Goal: Information Seeking & Learning: Learn about a topic

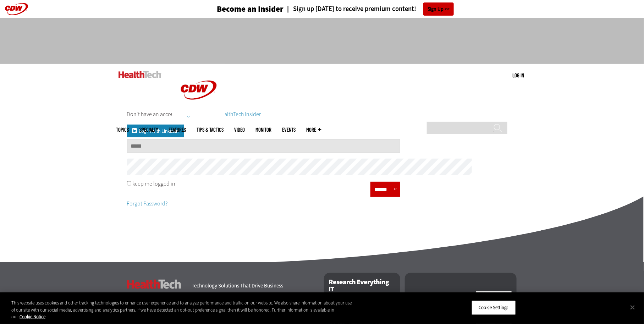
type input "**********"
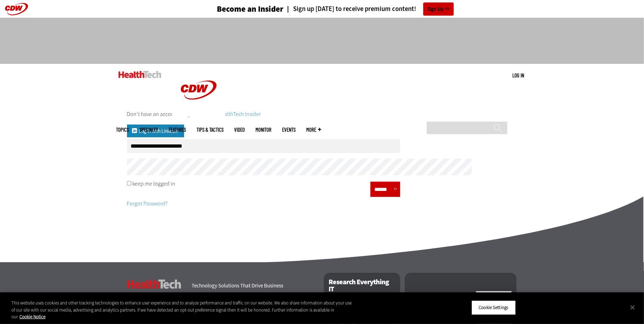
click at [398, 208] on p "Forgot Password?" at bounding box center [263, 200] width 273 height 16
click at [394, 195] on input "******" at bounding box center [383, 189] width 21 height 10
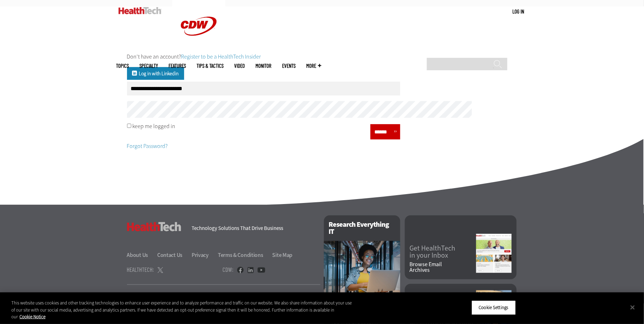
scroll to position [130, 0]
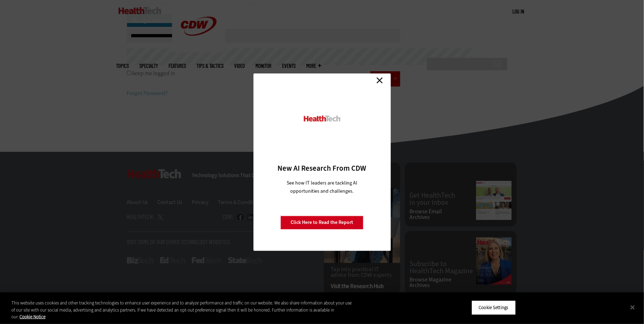
click at [380, 83] on link "Close" at bounding box center [379, 80] width 11 height 11
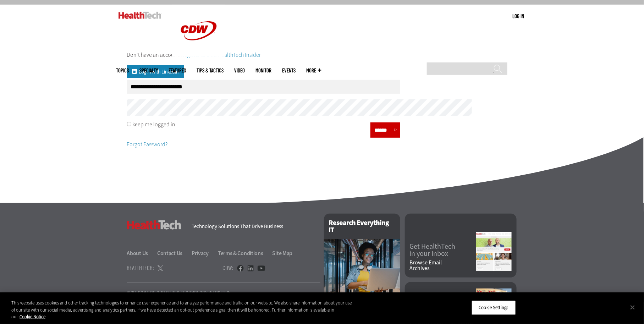
scroll to position [18, 0]
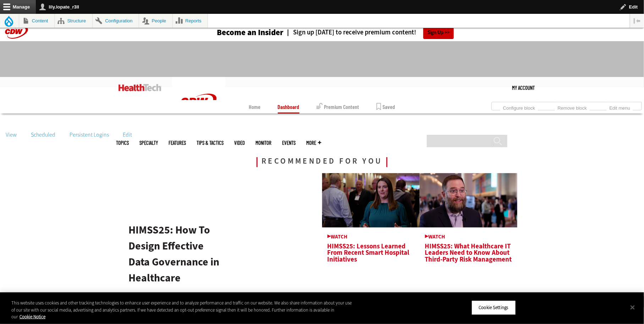
scroll to position [14, 0]
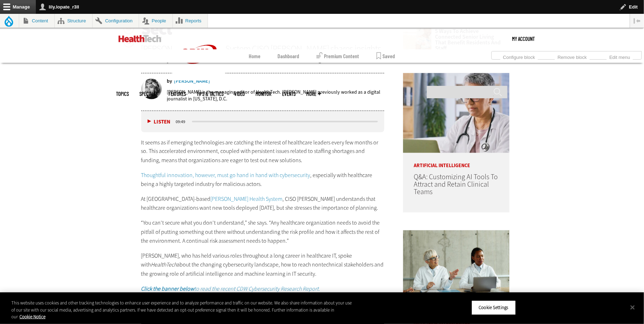
scroll to position [434, 0]
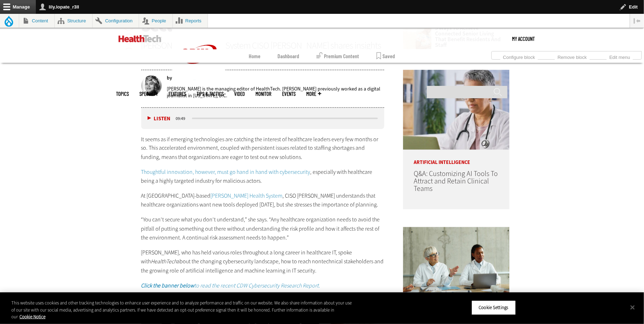
click at [231, 176] on link "Thoughtful innovation, however, must go hand in hand with cybersecurity" at bounding box center [225, 172] width 169 height 7
click at [191, 210] on p "At Miami-based Jackson Health System , CISO Connie Barrera understands that hea…" at bounding box center [263, 201] width 244 height 18
click at [211, 200] on link "Jackson Health System" at bounding box center [247, 195] width 72 height 7
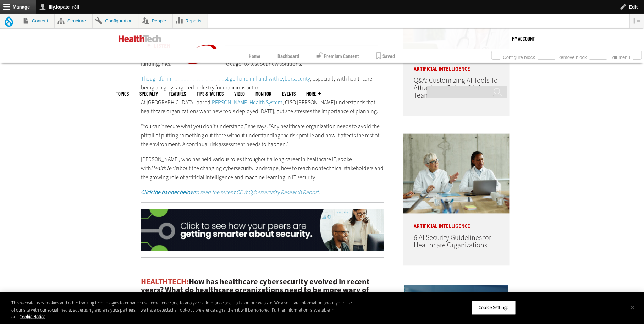
scroll to position [546, 0]
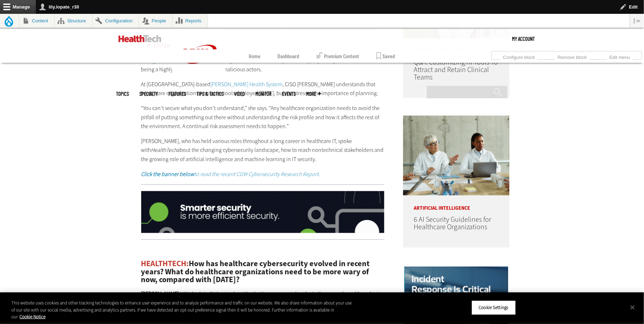
click at [206, 178] on em "Click the banner below to read the recent CDW Cybersecurity Research Report." at bounding box center [230, 174] width 179 height 7
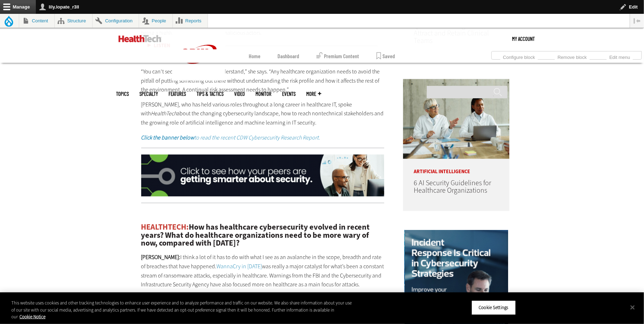
scroll to position [599, 0]
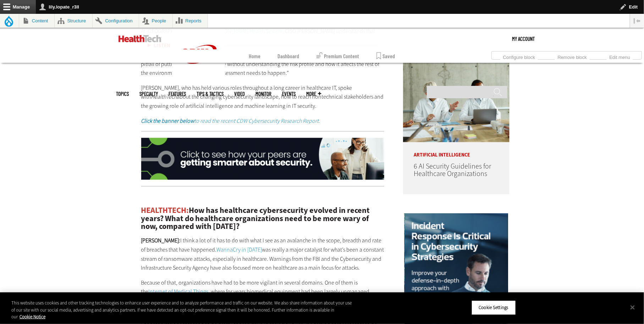
click at [305, 180] on img at bounding box center [263, 159] width 244 height 42
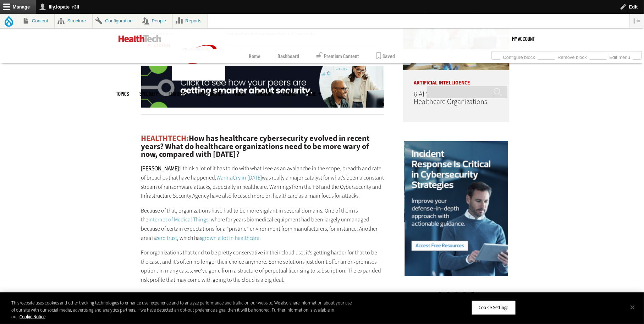
scroll to position [706, 0]
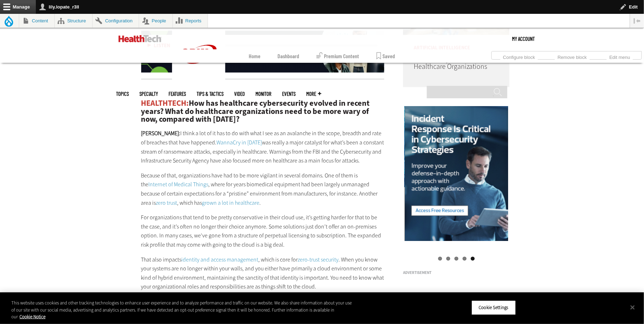
click at [217, 146] on link "WannaCry in 2017" at bounding box center [239, 142] width 45 height 7
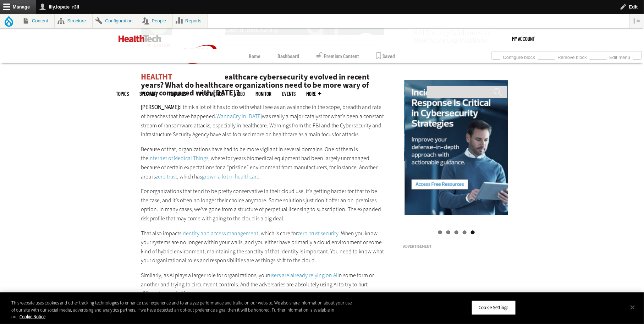
scroll to position [735, 0]
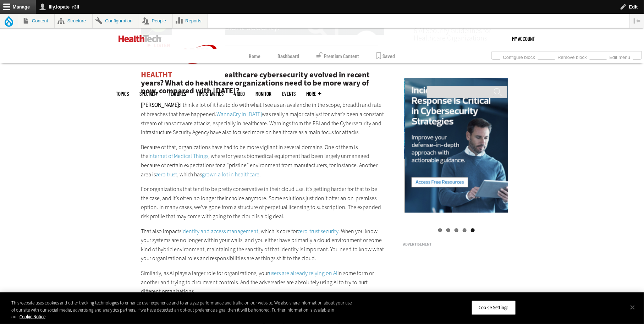
click at [209, 160] on link "Internet of Medical Things" at bounding box center [179, 155] width 60 height 7
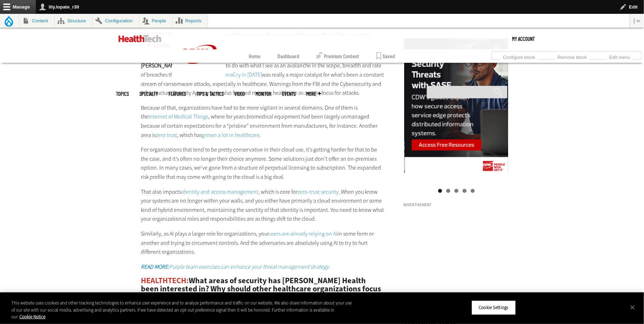
scroll to position [786, 0]
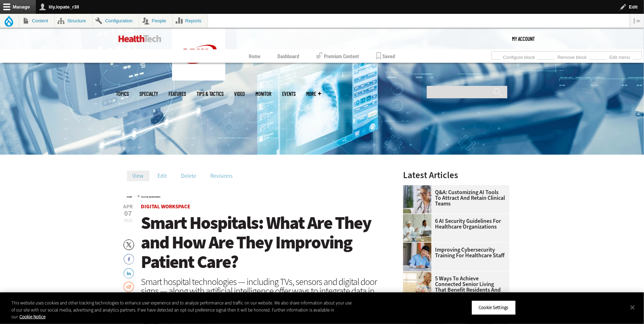
scroll to position [175, 0]
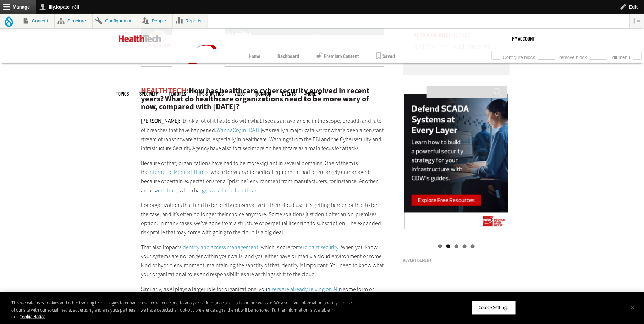
scroll to position [723, 0]
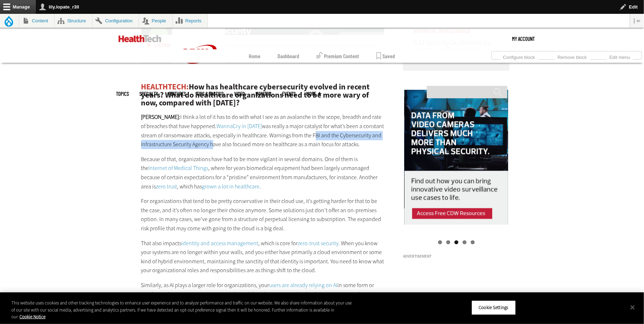
drag, startPoint x: 302, startPoint y: 230, endPoint x: 177, endPoint y: 246, distance: 126.4
click at [177, 149] on p "[PERSON_NAME]: I think a lot of it has to do with what I see as an avalanche in…" at bounding box center [263, 131] width 244 height 36
copy p "FBI and the Cybersecurity and Infrastructure Security Agency"
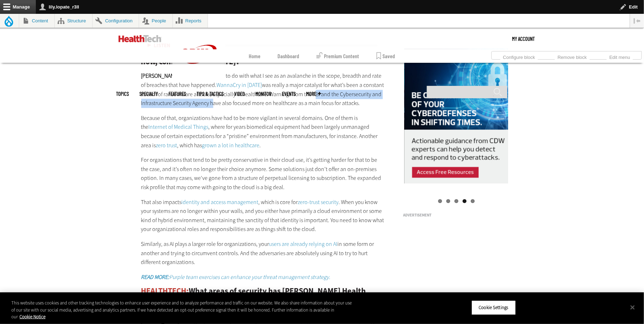
scroll to position [765, 0]
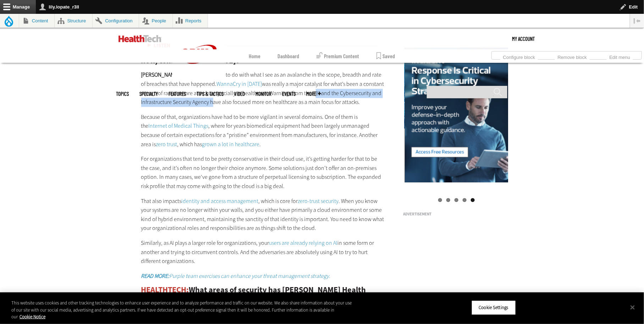
click at [149, 130] on link "Internet of Medical Things" at bounding box center [179, 125] width 60 height 7
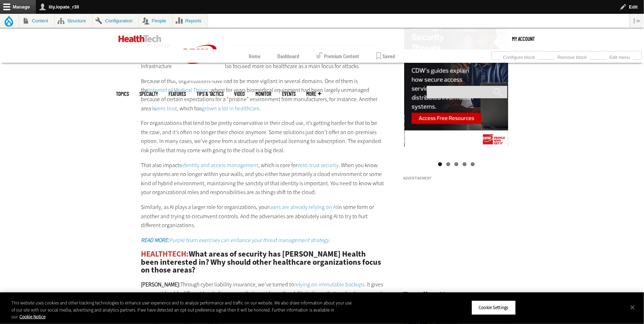
scroll to position [813, 0]
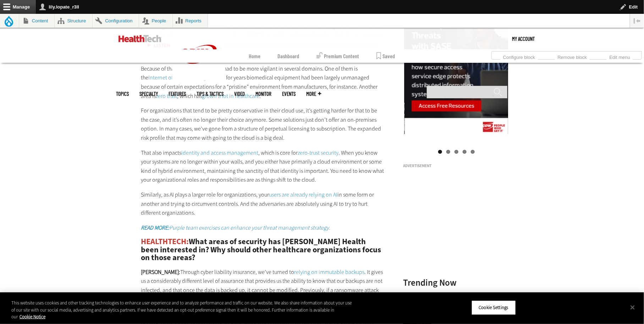
click at [177, 100] on link "zero trust" at bounding box center [166, 95] width 21 height 7
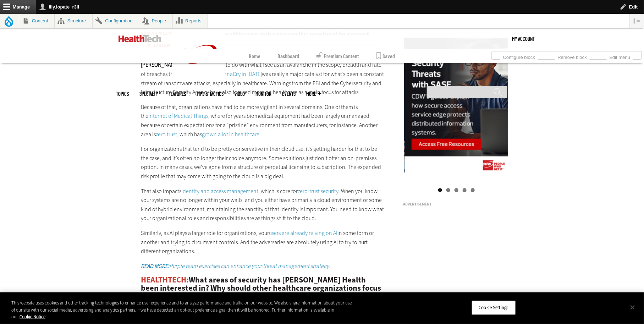
scroll to position [813, 0]
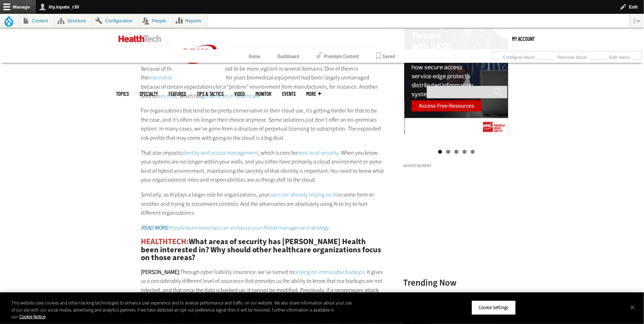
click at [202, 100] on link "grown a lot in healthcare" at bounding box center [231, 95] width 58 height 7
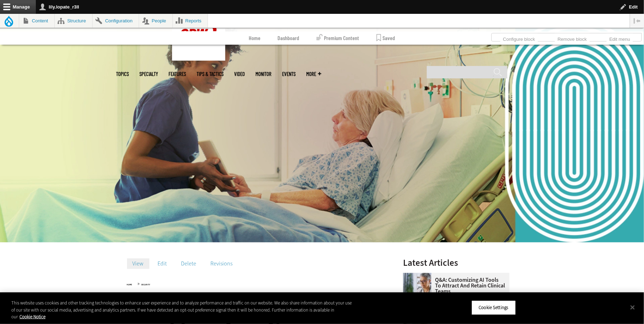
scroll to position [108, 0]
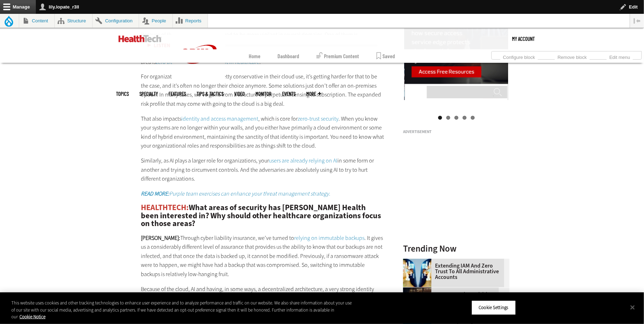
scroll to position [853, 0]
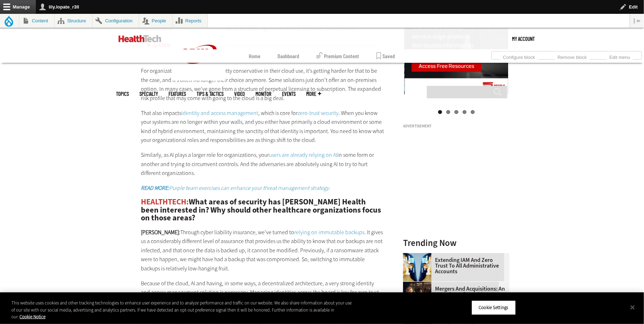
click at [182, 117] on link "identity and access management" at bounding box center [220, 112] width 77 height 7
click at [217, 117] on link "identity and access management" at bounding box center [220, 112] width 77 height 7
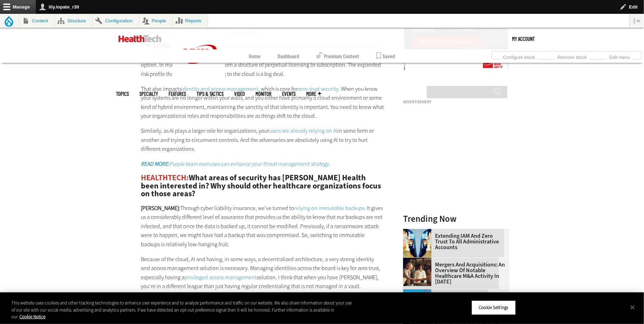
scroll to position [885, 0]
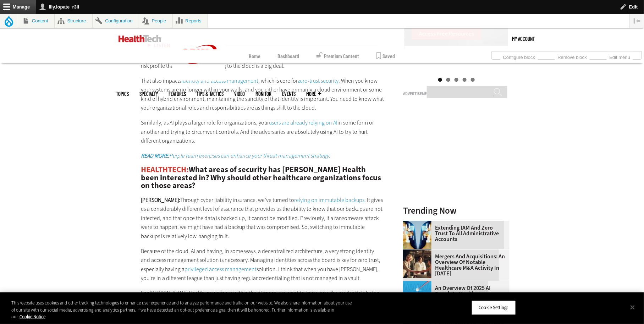
click at [307, 84] on link "zero-trust security" at bounding box center [318, 80] width 41 height 7
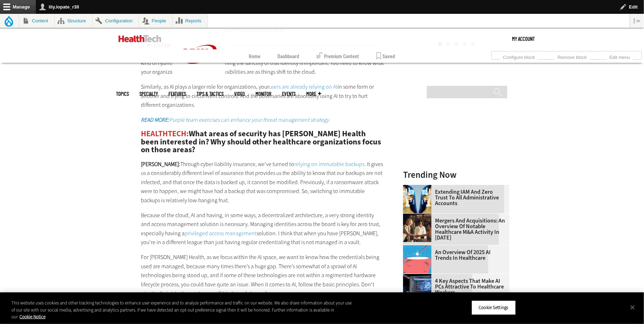
scroll to position [949, 0]
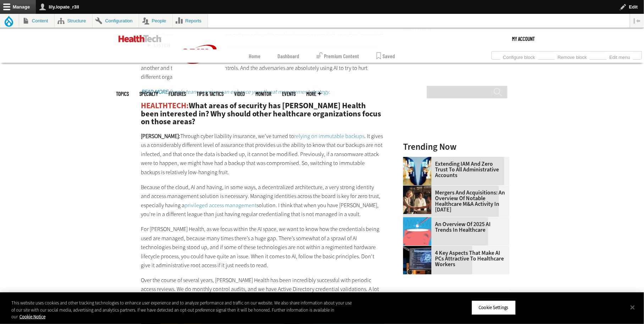
click at [269, 62] on link "users are already relying on AI" at bounding box center [303, 58] width 69 height 7
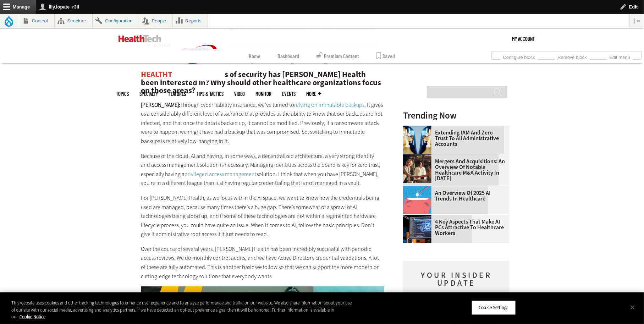
scroll to position [981, 0]
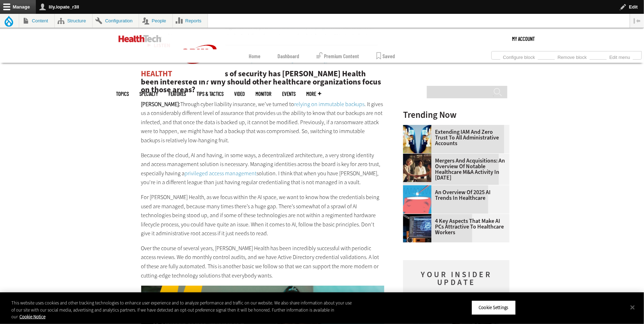
click at [141, 64] on em "READ MORE: Purple team exercises can enhance your threat management strategy." at bounding box center [236, 59] width 190 height 7
click at [295, 64] on em "READ MORE: Purple team exercises can enhance your threat management strategy." at bounding box center [236, 59] width 190 height 7
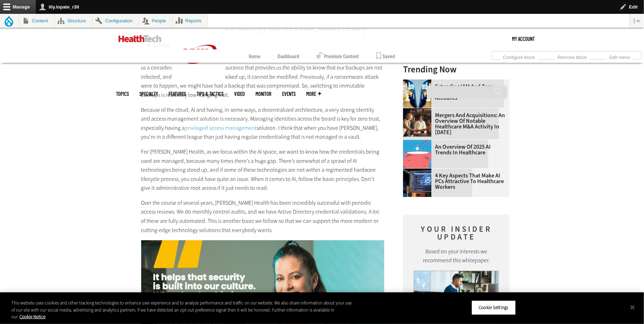
scroll to position [1087, 0]
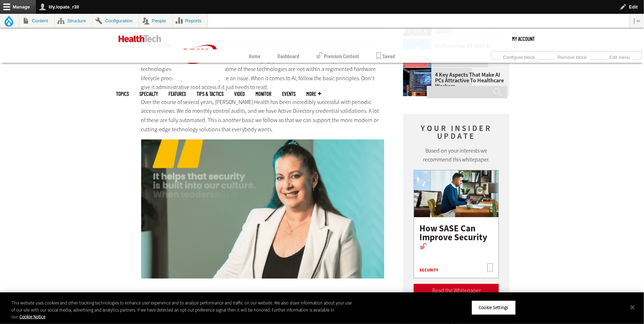
scroll to position [1130, 0]
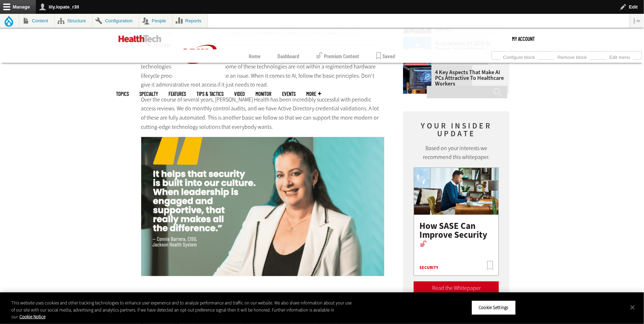
click at [185, 28] on link "privileged access management" at bounding box center [221, 24] width 72 height 7
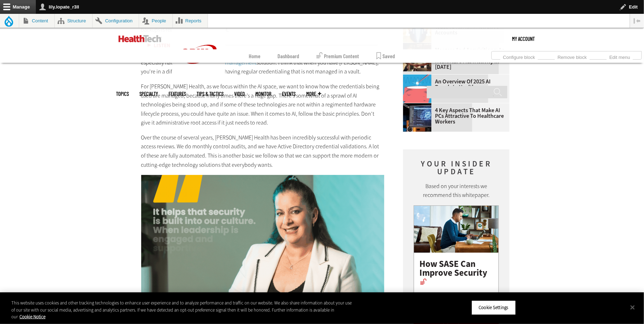
scroll to position [1130, 0]
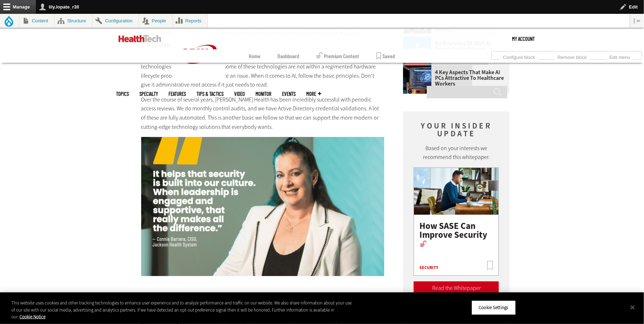
click at [207, 28] on link "privileged access management" at bounding box center [221, 24] width 72 height 7
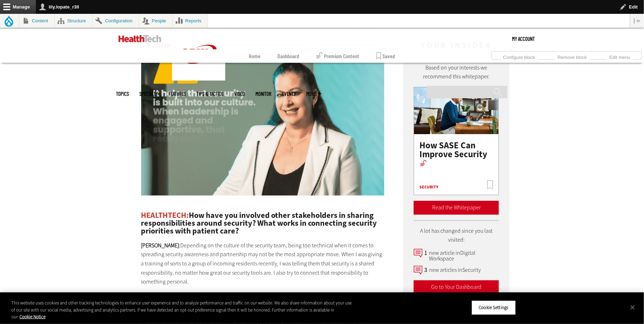
scroll to position [1212, 0]
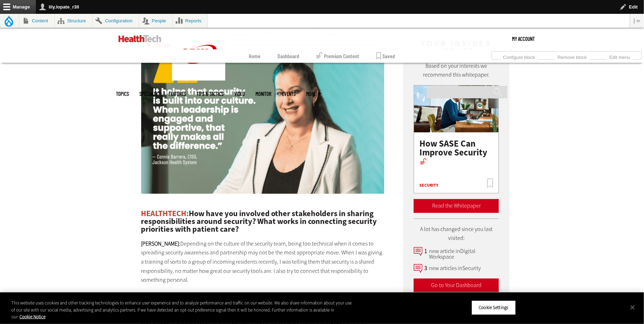
drag, startPoint x: 213, startPoint y: 216, endPoint x: 322, endPoint y: 215, distance: 109.0
click at [322, 49] on p "Over the course of several years, Jackson Health has been incredibly successful…" at bounding box center [263, 31] width 244 height 36
copy p "Active Directory credential validations"
click at [227, 49] on p "Over the course of several years, [PERSON_NAME] Health has been incredibly succ…" at bounding box center [263, 31] width 244 height 36
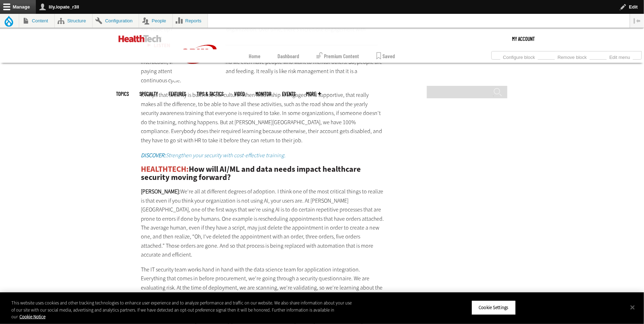
scroll to position [1520, 0]
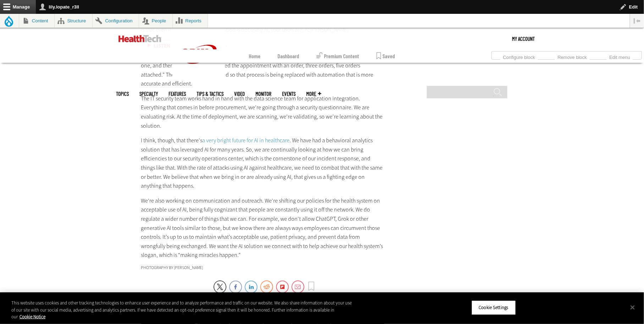
scroll to position [1678, 0]
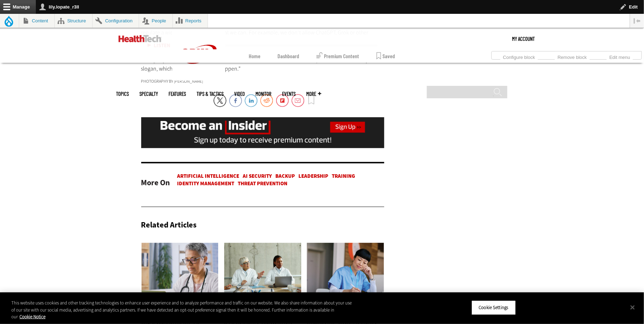
scroll to position [1866, 0]
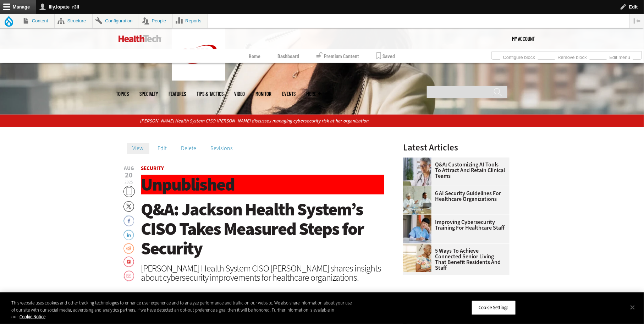
scroll to position [198, 0]
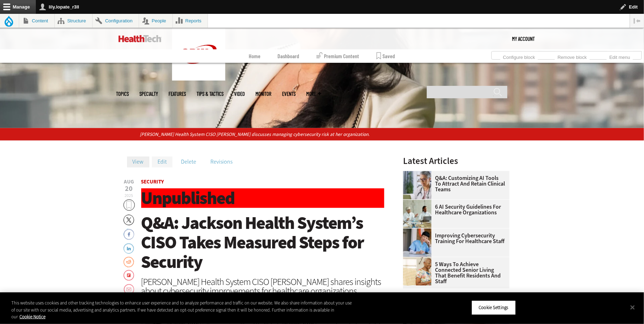
click at [152, 163] on link "Edit" at bounding box center [162, 162] width 21 height 11
